Goal: Information Seeking & Learning: Learn about a topic

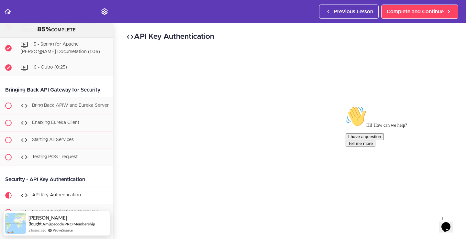
click at [346, 106] on icon "Chat attention grabber" at bounding box center [346, 106] width 0 height 0
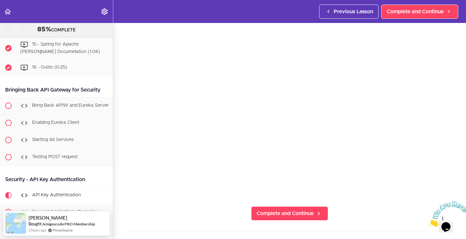
scroll to position [41, 0]
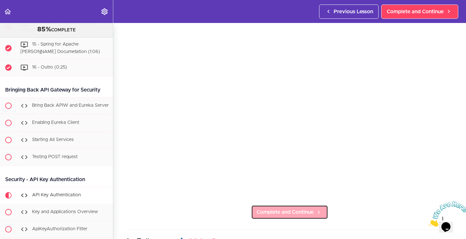
click at [289, 215] on span "Complete and Continue" at bounding box center [285, 212] width 57 height 8
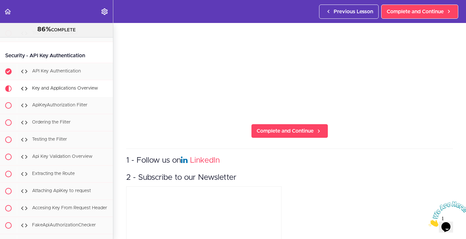
scroll to position [163, 0]
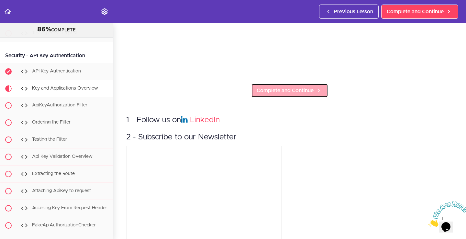
click at [273, 91] on span "Complete and Continue" at bounding box center [285, 91] width 57 height 8
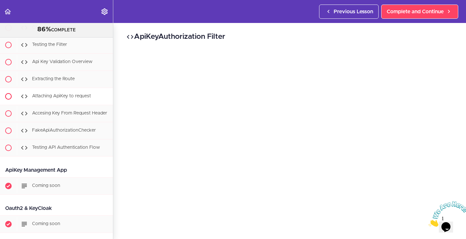
scroll to position [3589, 0]
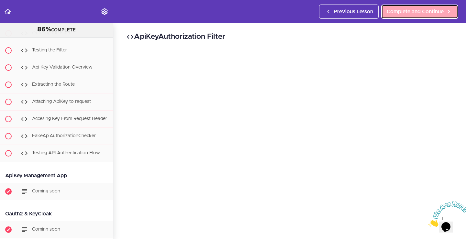
click at [417, 9] on span "Complete and Continue" at bounding box center [415, 12] width 57 height 8
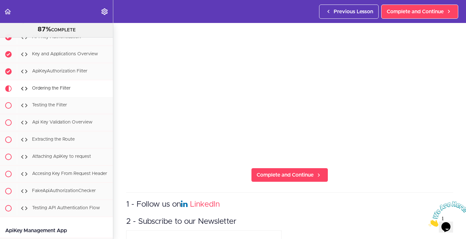
scroll to position [96, 0]
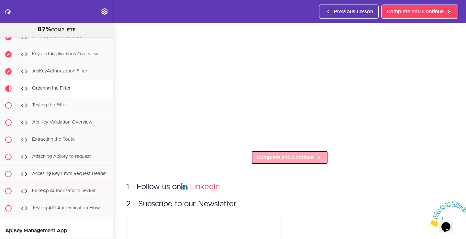
click at [282, 153] on link "Complete and Continue" at bounding box center [289, 157] width 77 height 14
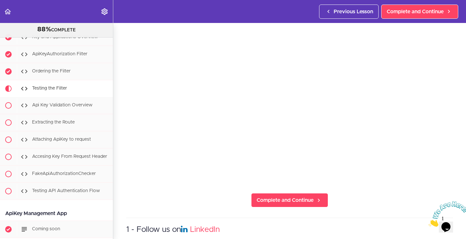
scroll to position [56, 0]
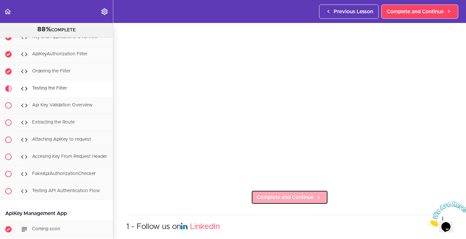
click at [277, 196] on span "Complete and Continue" at bounding box center [285, 198] width 57 height 8
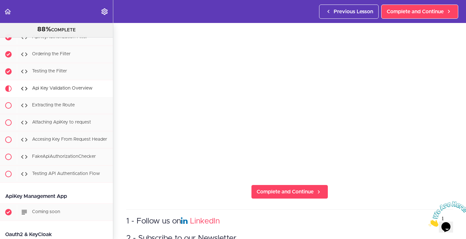
scroll to position [94, 0]
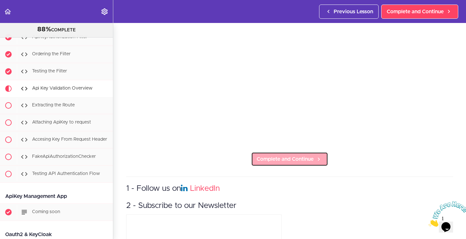
click at [282, 162] on span "Complete and Continue" at bounding box center [285, 159] width 57 height 8
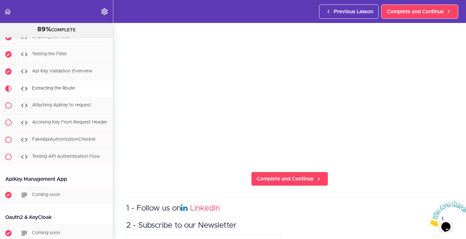
scroll to position [79, 0]
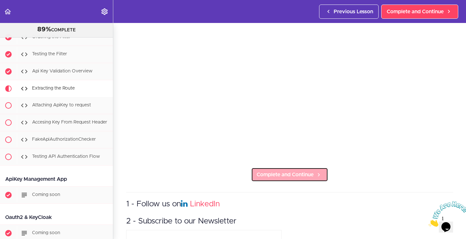
click at [280, 180] on link "Complete and Continue" at bounding box center [289, 175] width 77 height 14
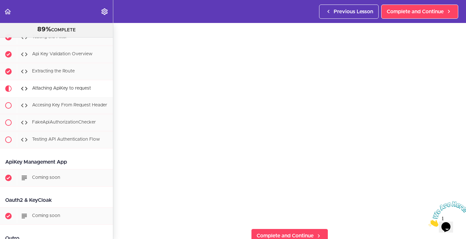
scroll to position [18, 0]
click at [274, 229] on link "Complete and Continue" at bounding box center [289, 235] width 77 height 14
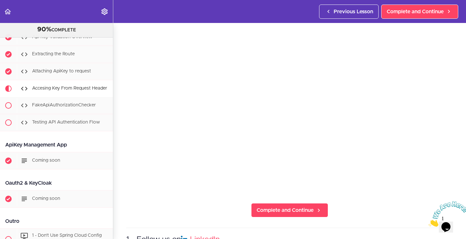
scroll to position [47, 0]
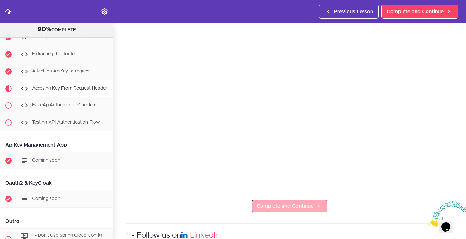
click at [278, 204] on span "Complete and Continue" at bounding box center [285, 206] width 57 height 8
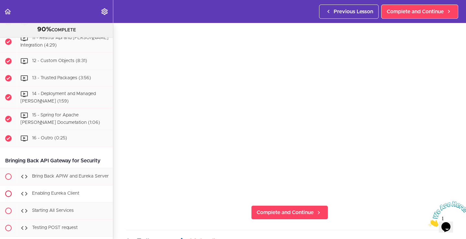
scroll to position [3305, 0]
click at [278, 214] on span "Complete and Continue" at bounding box center [285, 213] width 57 height 8
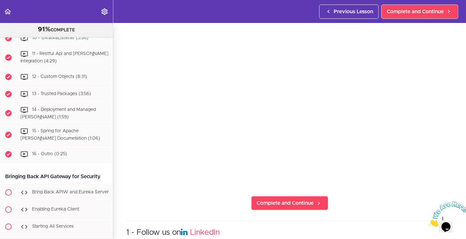
scroll to position [3297, 0]
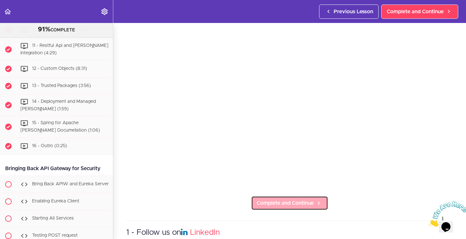
click at [277, 203] on span "Complete and Continue" at bounding box center [285, 203] width 57 height 8
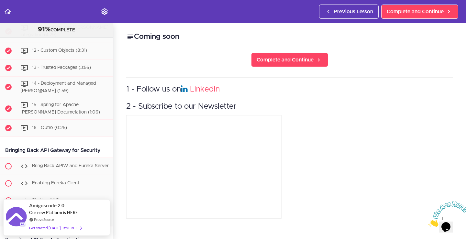
scroll to position [3307, 0]
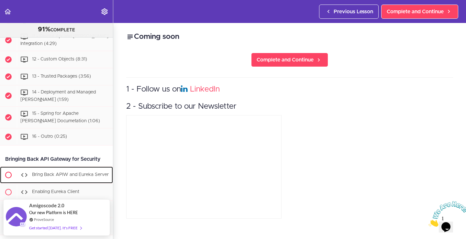
click at [71, 172] on span "Bring Back APIW and Eureka Server" at bounding box center [70, 174] width 77 height 5
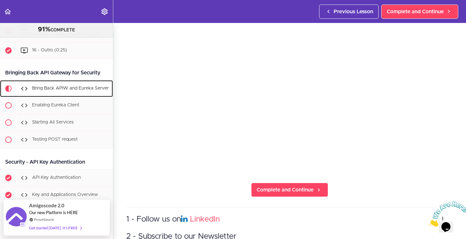
scroll to position [67, 0]
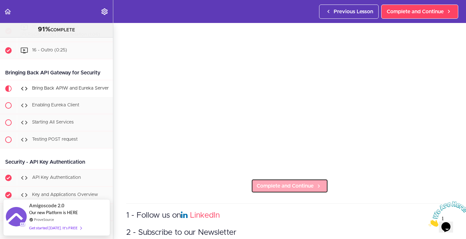
click at [297, 192] on link "Complete and Continue" at bounding box center [289, 186] width 77 height 14
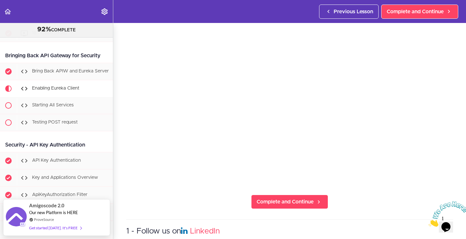
scroll to position [52, 0]
click at [295, 203] on span "Complete and Continue" at bounding box center [285, 202] width 57 height 8
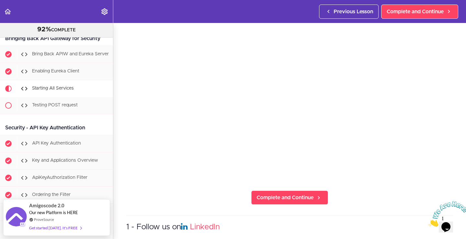
scroll to position [61, 0]
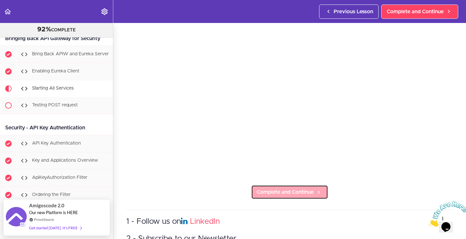
click at [291, 191] on span "Complete and Continue" at bounding box center [285, 192] width 57 height 8
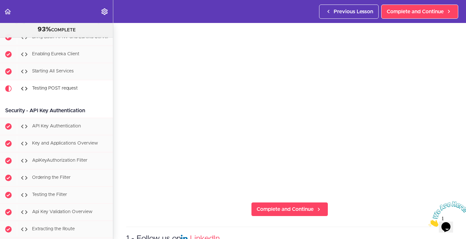
scroll to position [51, 0]
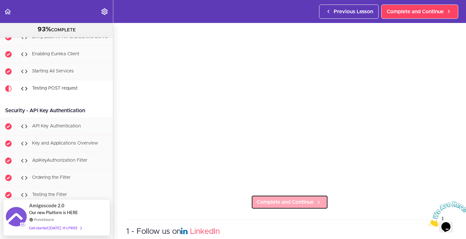
click at [294, 205] on span "Complete and Continue" at bounding box center [285, 202] width 57 height 8
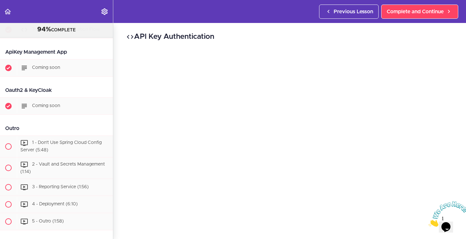
scroll to position [3720, 0]
